Goal: Task Accomplishment & Management: Manage account settings

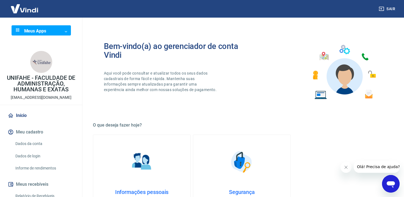
click at [61, 32] on body "Sair Meus Apps ​ ​ UNIFAHE - FACULDADE DE ADMINISTRAÇÃO, HUMANAS E EXATAS [EMAI…" at bounding box center [202, 98] width 404 height 197
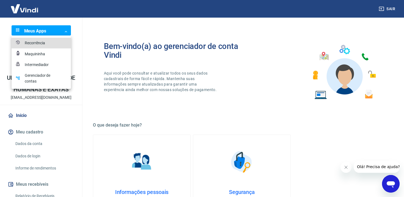
click at [84, 103] on div at bounding box center [202, 98] width 404 height 197
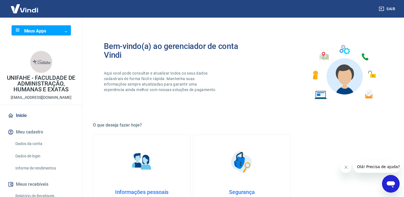
click at [65, 31] on body "Sair Meus Apps ​ ​ UNIFAHE - FACULDADE DE ADMINISTRAÇÃO, HUMANAS E EXATAS [EMAI…" at bounding box center [202, 98] width 404 height 197
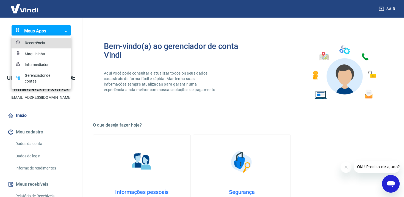
click at [66, 31] on div at bounding box center [202, 98] width 404 height 197
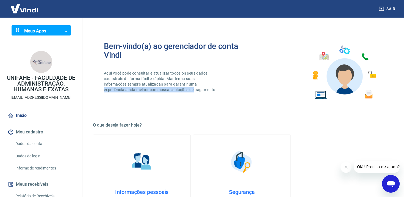
click at [270, 87] on div "Bem-vindo(a) ao gerenciador de conta Vindi Aqui você pode consultar e atualizar…" at bounding box center [242, 72] width 298 height 78
